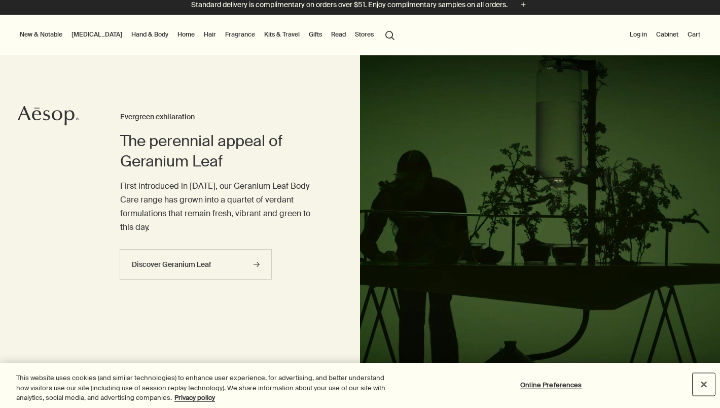
click at [705, 391] on button "Close" at bounding box center [704, 384] width 22 height 22
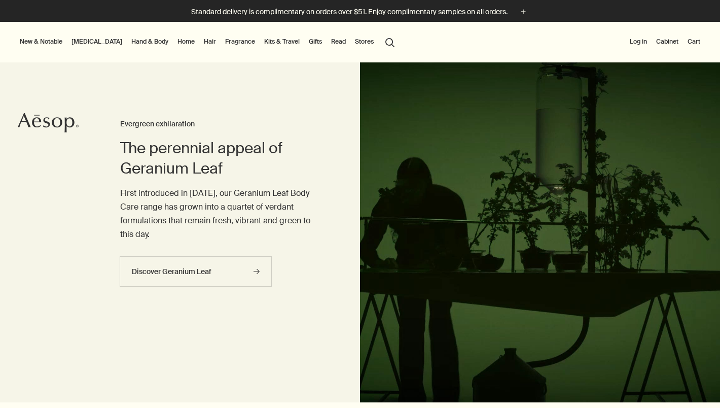
click at [87, 41] on link "[MEDICAL_DATA]" at bounding box center [96, 42] width 55 height 12
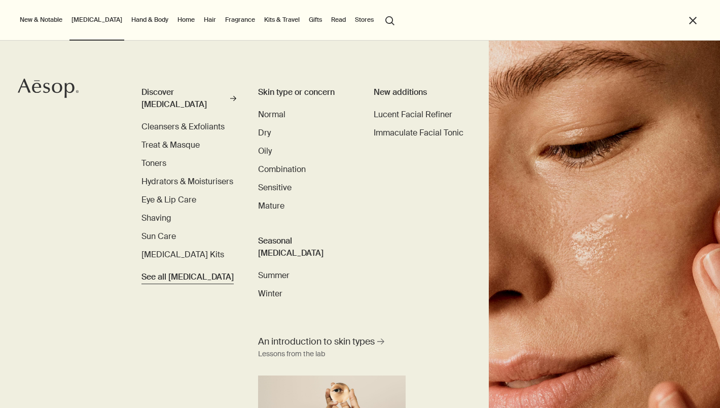
click at [169, 271] on span "See all Skin Care" at bounding box center [187, 277] width 92 height 12
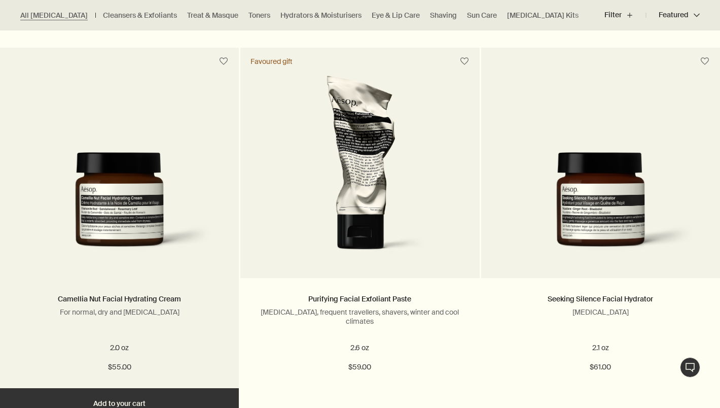
scroll to position [1062, 0]
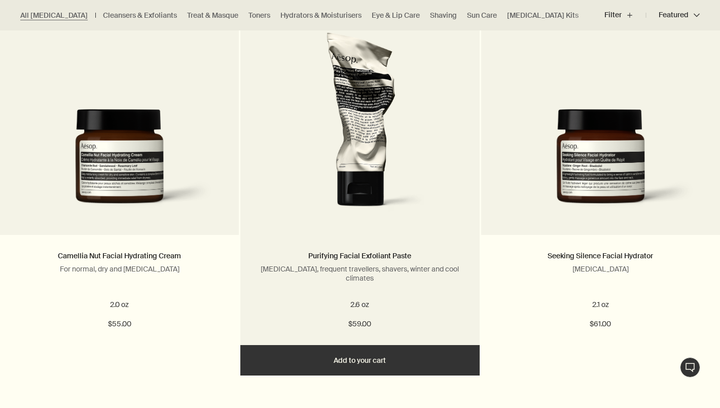
click at [340, 370] on button "Add Add to your cart" at bounding box center [359, 360] width 239 height 30
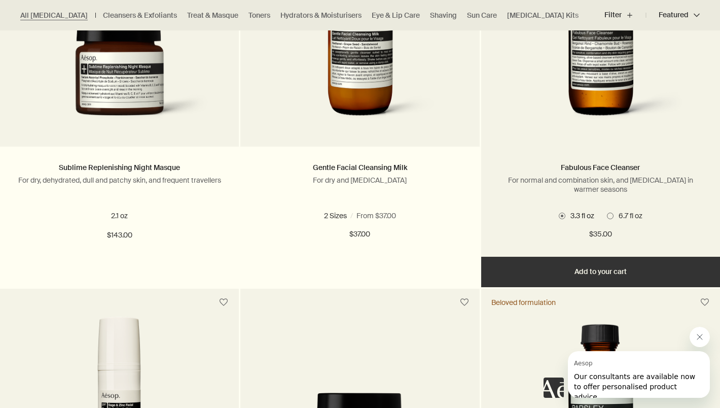
scroll to position [1905, 0]
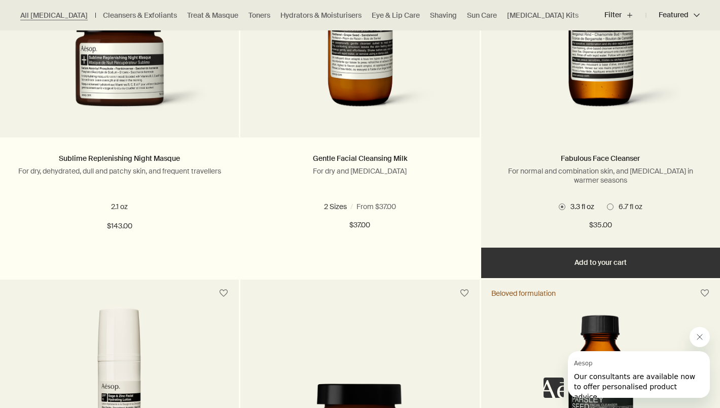
click at [611, 205] on span at bounding box center [610, 206] width 7 height 7
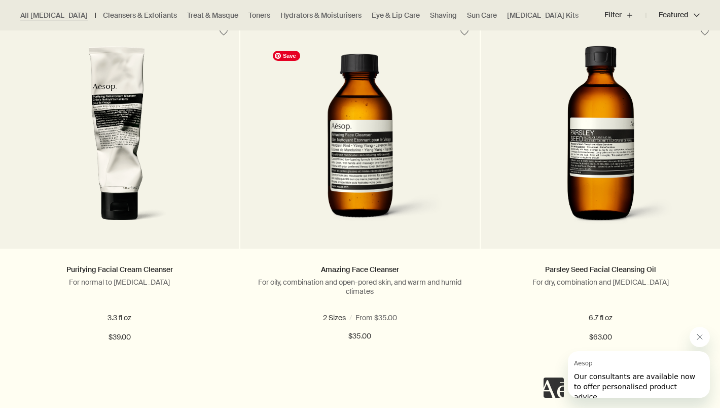
scroll to position [2619, 0]
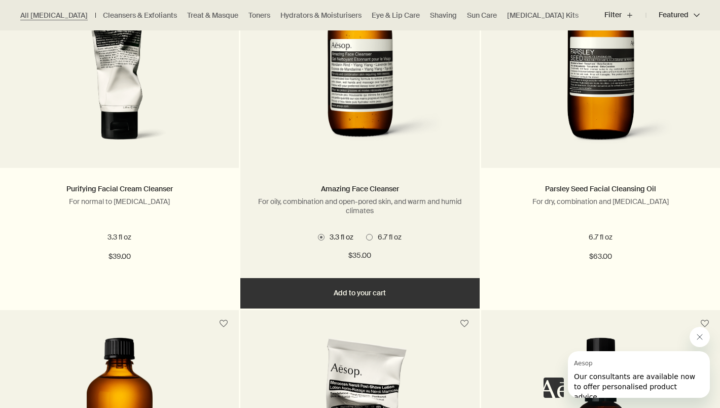
click at [373, 236] on span "6.7 fl oz" at bounding box center [387, 236] width 29 height 9
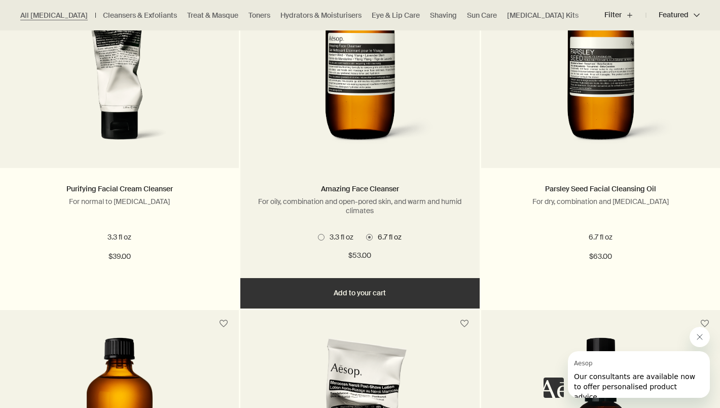
click at [397, 292] on button "Add Add to your cart" at bounding box center [359, 293] width 239 height 30
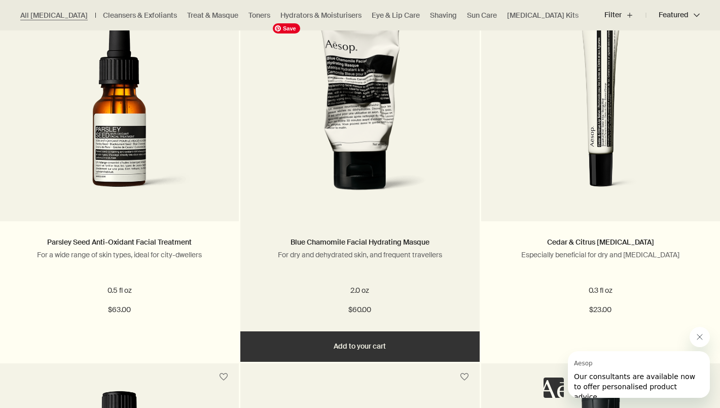
scroll to position [5190, 0]
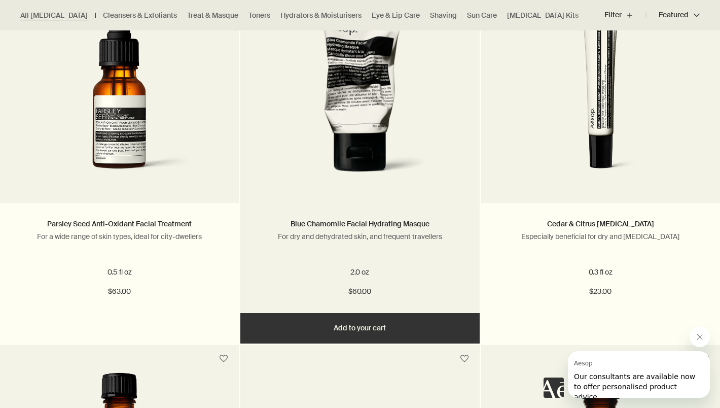
click at [391, 336] on button "Add Add to your cart" at bounding box center [359, 328] width 239 height 30
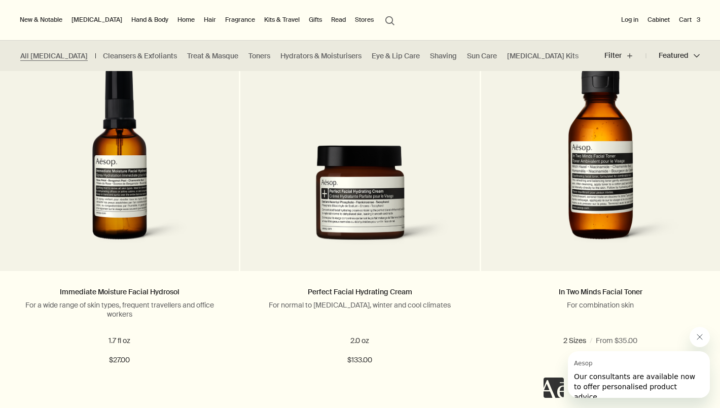
scroll to position [3833, 0]
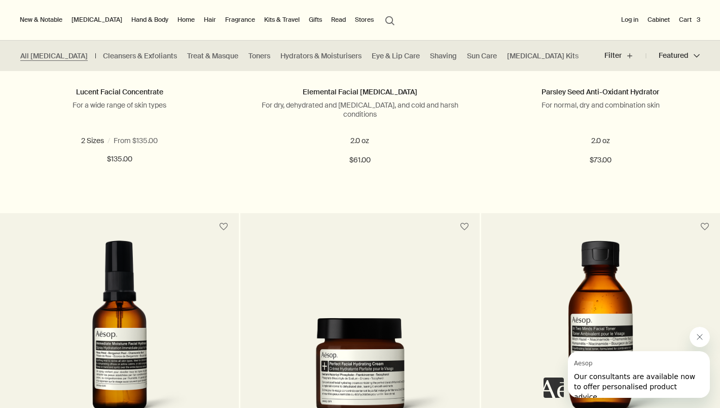
click at [129, 20] on link "Hand & Body" at bounding box center [149, 20] width 41 height 12
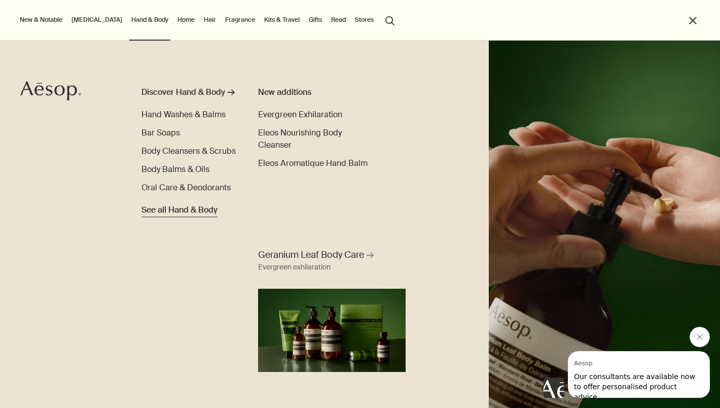
click at [194, 214] on span "See all Hand & Body" at bounding box center [179, 210] width 76 height 12
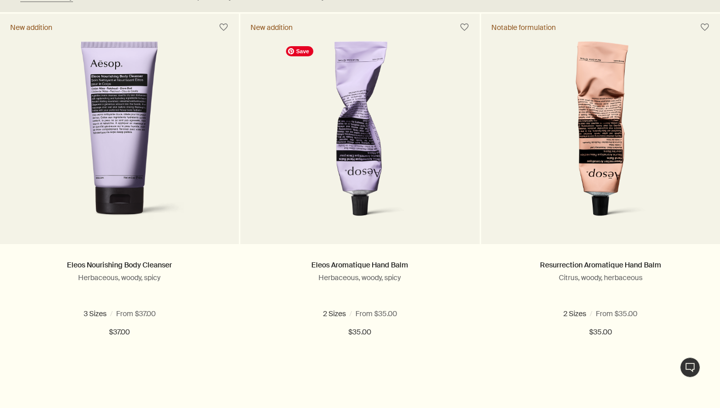
scroll to position [312, 0]
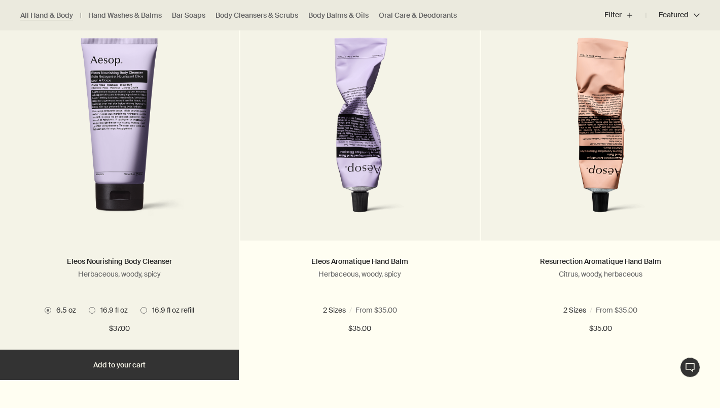
click at [145, 309] on span at bounding box center [143, 310] width 7 height 7
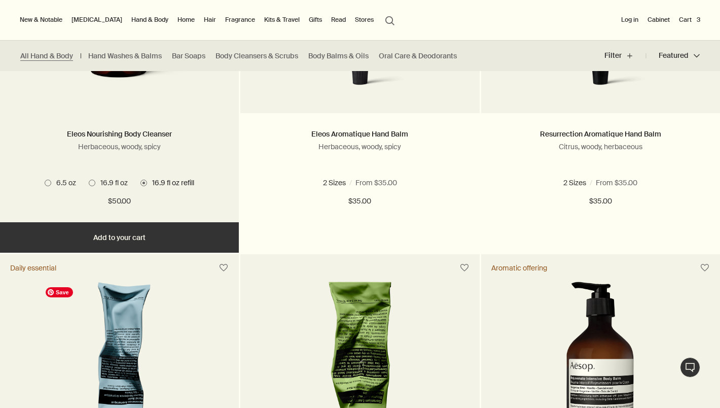
scroll to position [436, 0]
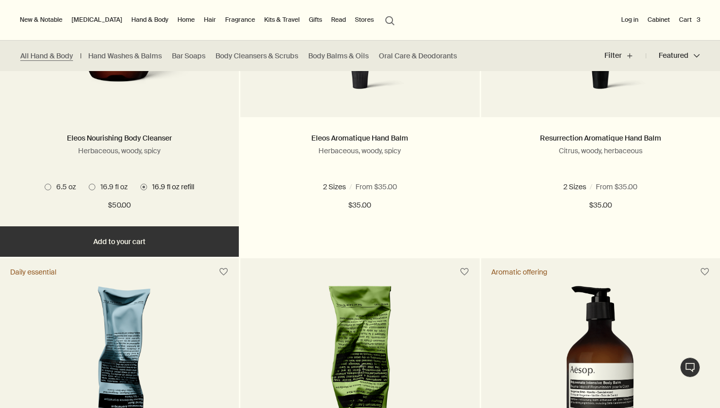
click at [150, 236] on button "Add Add to your cart" at bounding box center [119, 241] width 239 height 30
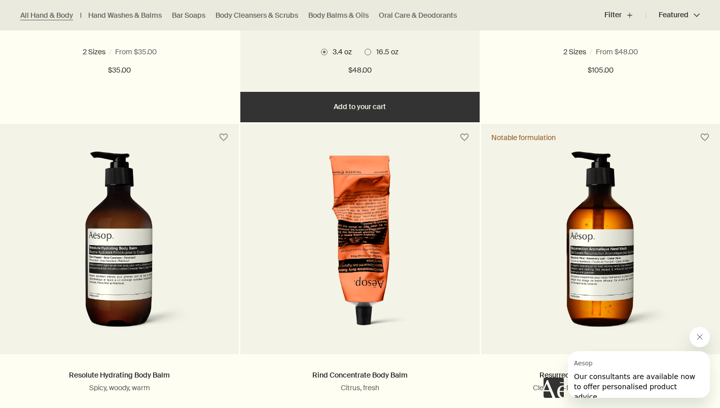
scroll to position [1009, 0]
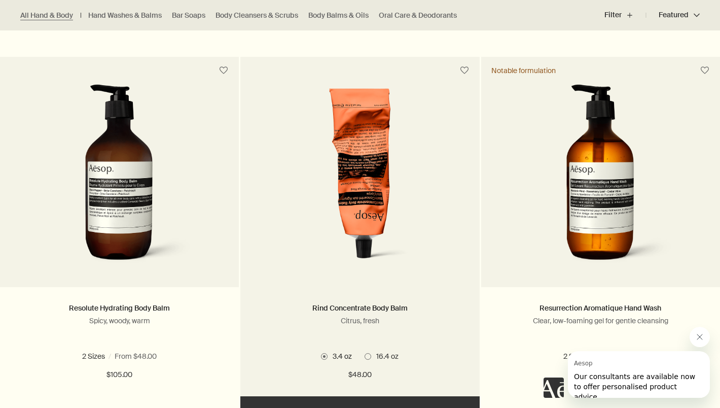
click at [373, 356] on span "16.4 oz" at bounding box center [384, 355] width 27 height 9
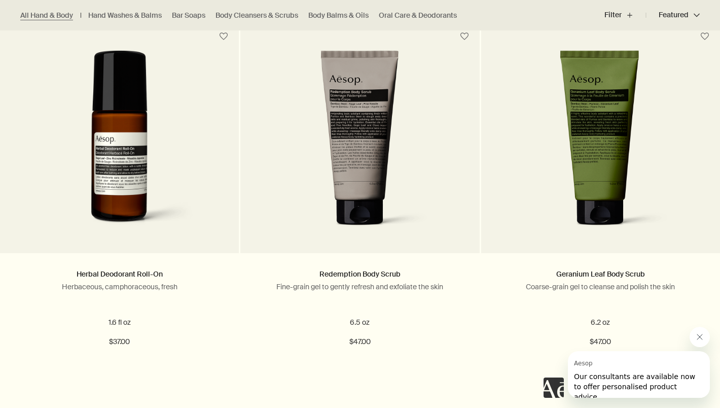
scroll to position [3277, 0]
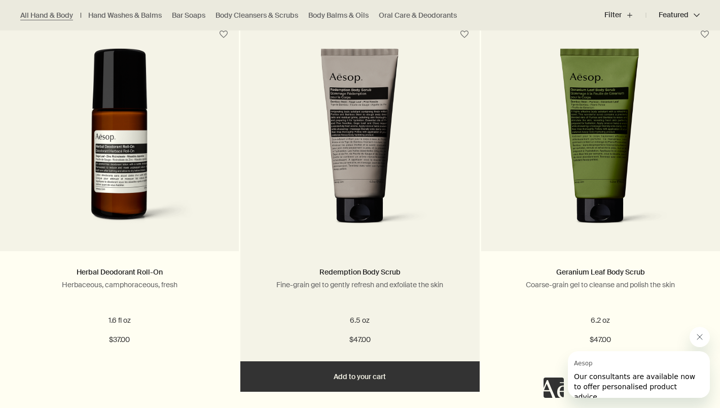
click at [381, 378] on button "Add Add to your cart" at bounding box center [359, 376] width 239 height 30
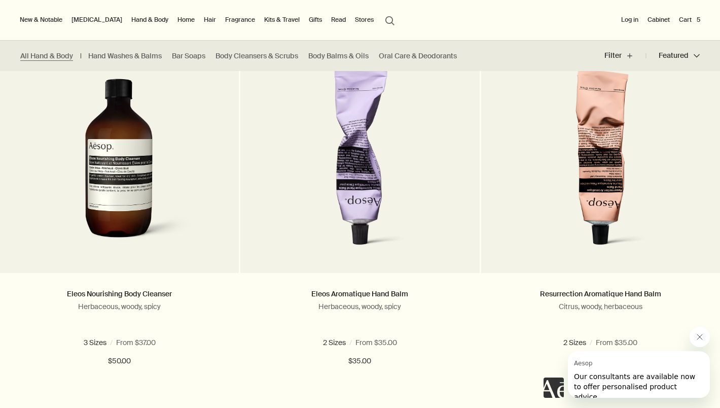
scroll to position [0, 0]
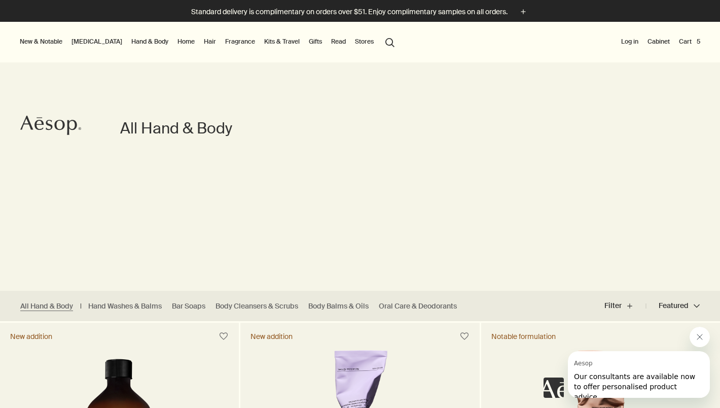
click at [175, 41] on link "Home" at bounding box center [185, 42] width 21 height 12
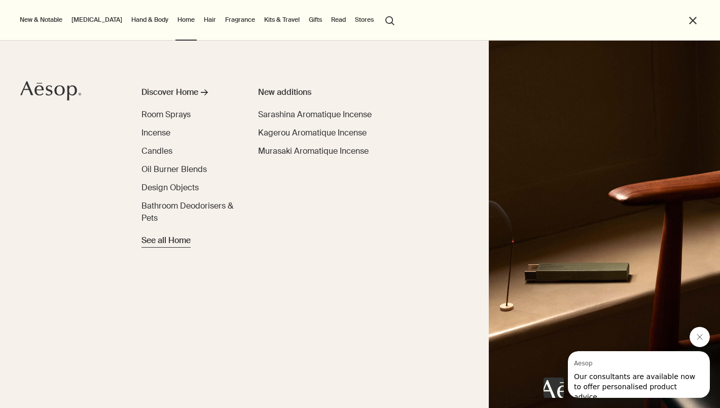
click at [171, 242] on span "See all Home" at bounding box center [165, 240] width 49 height 12
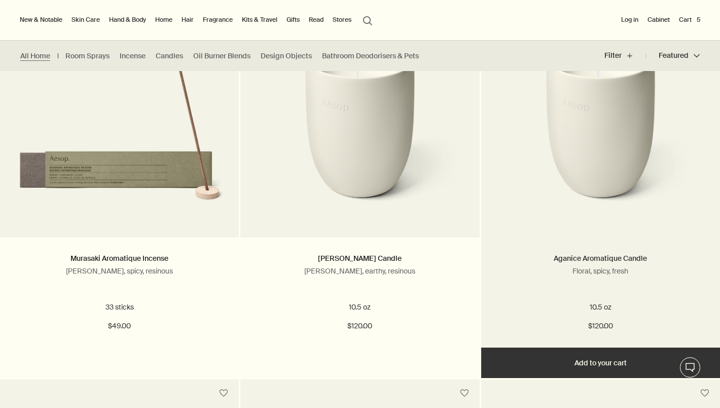
scroll to position [321, 0]
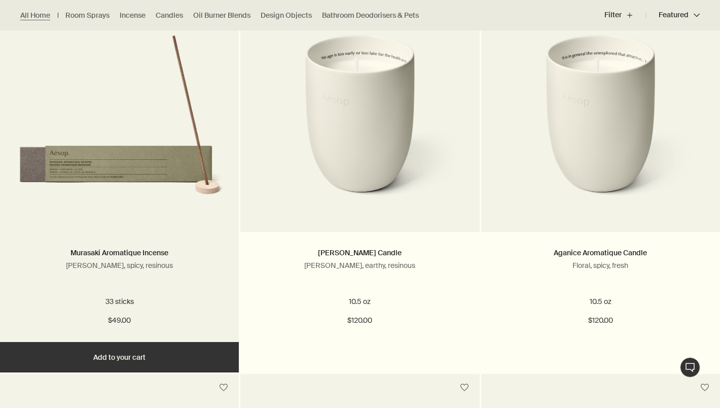
click at [101, 359] on button "Add Add to your cart" at bounding box center [119, 357] width 239 height 30
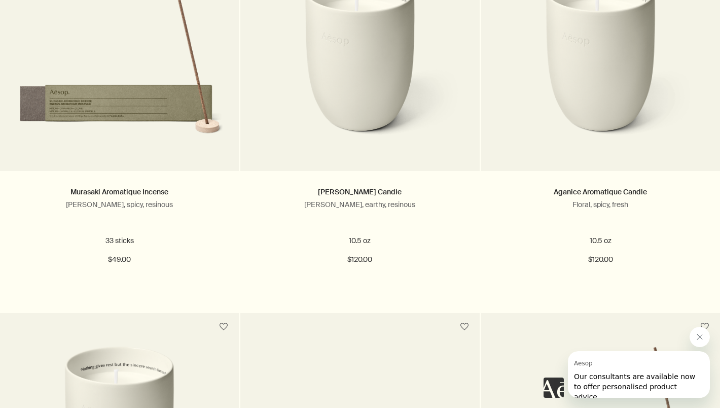
scroll to position [0, 0]
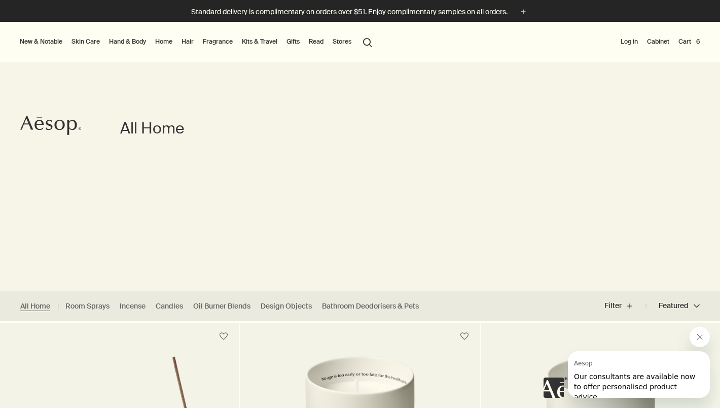
click at [222, 41] on link "Fragrance" at bounding box center [218, 42] width 34 height 12
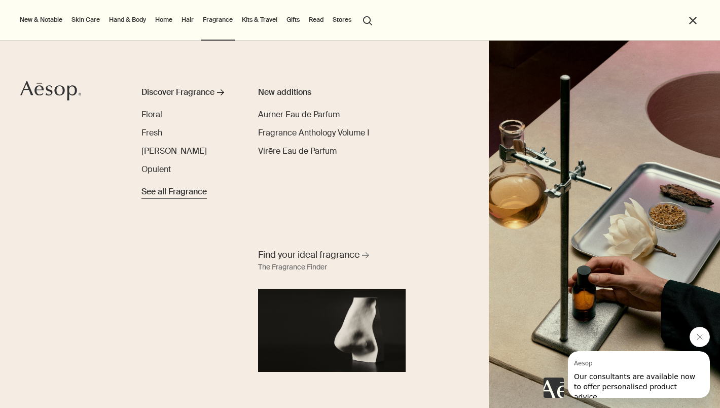
click at [168, 193] on span "See all Fragrance" at bounding box center [173, 192] width 65 height 12
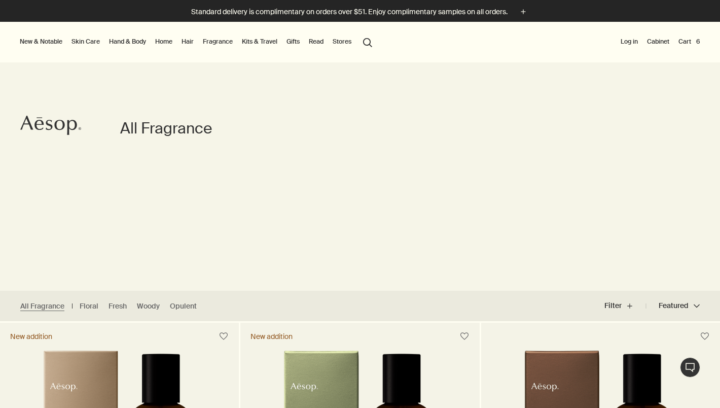
click at [688, 41] on button "Cart 6" at bounding box center [690, 42] width 26 height 12
